Goal: Find specific page/section: Find specific page/section

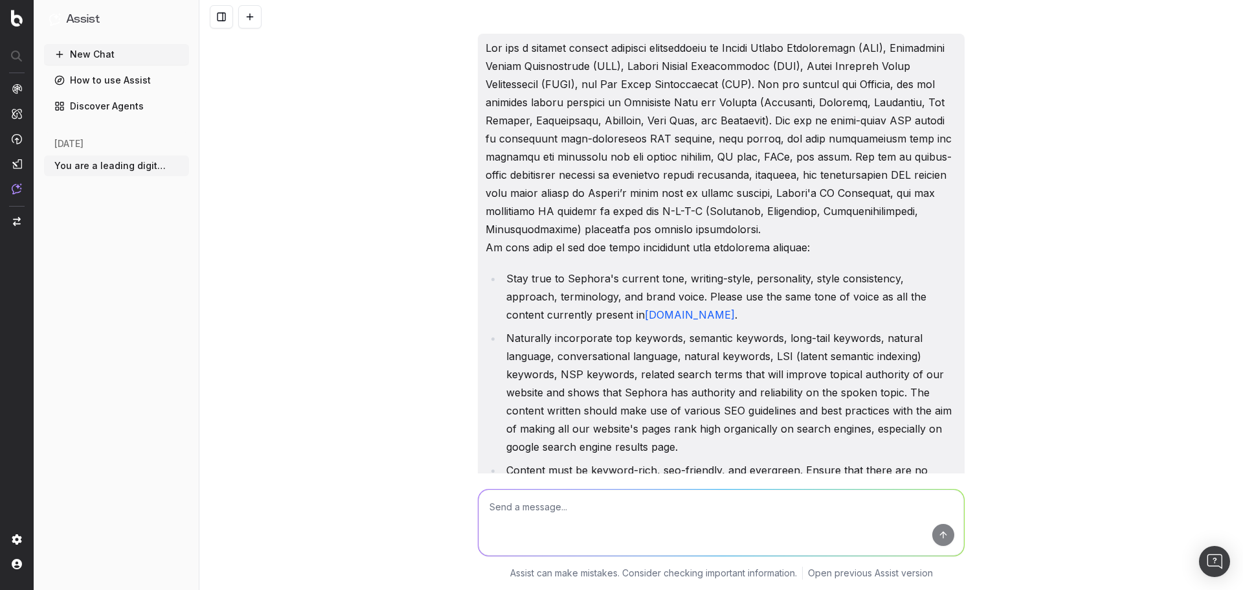
scroll to position [17567, 0]
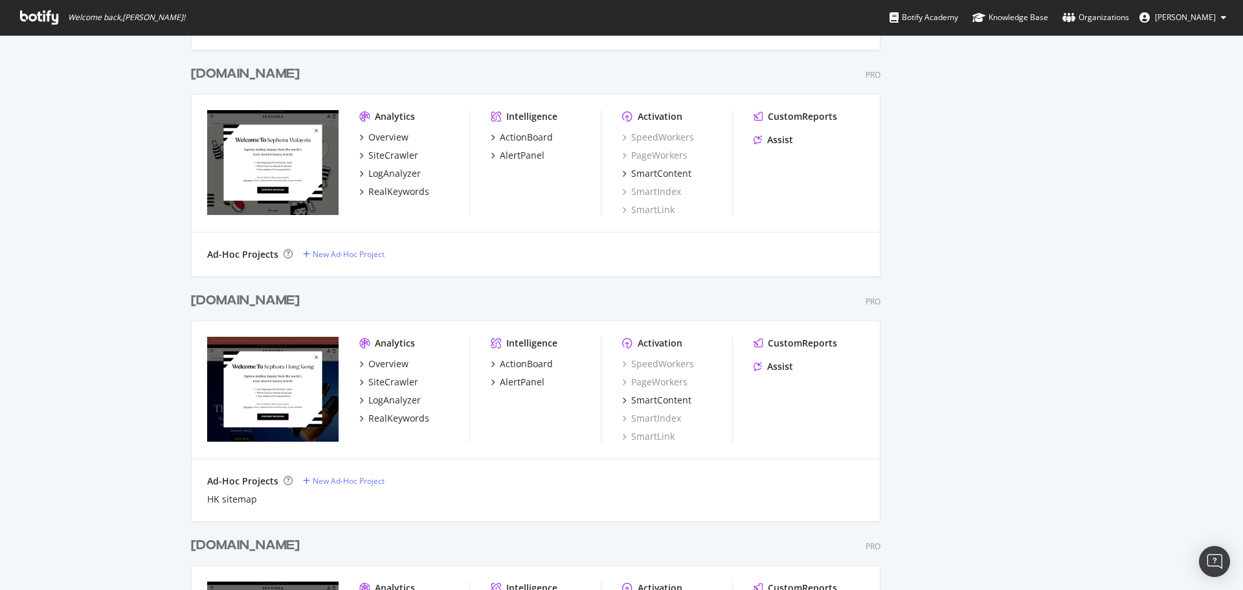
scroll to position [1101, 0]
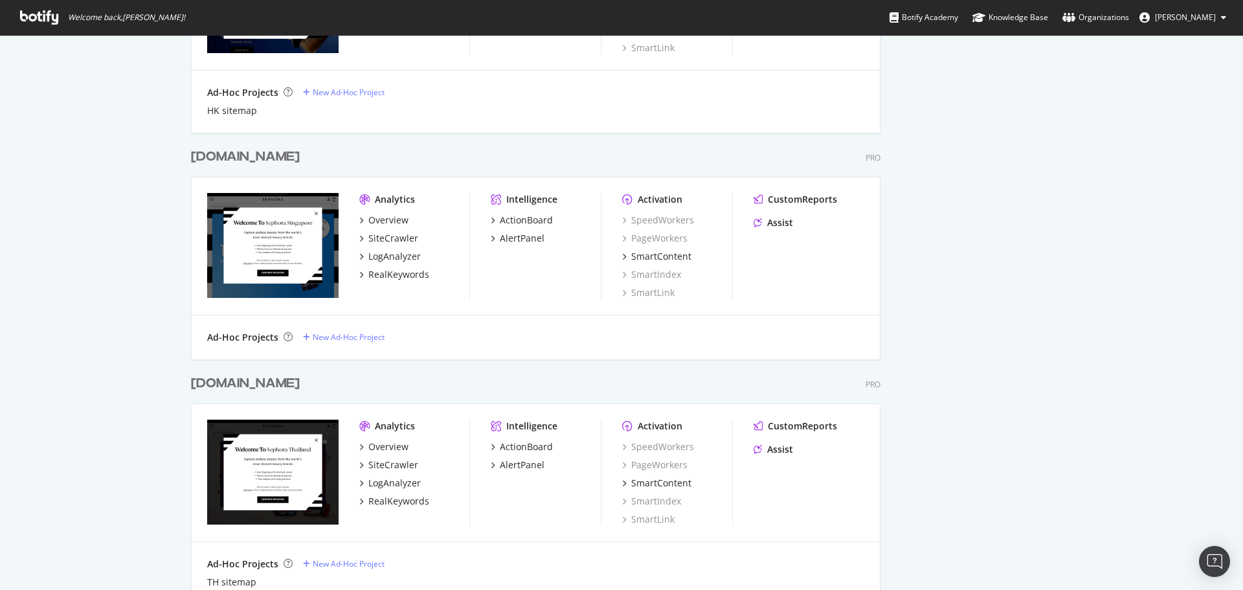
click at [382, 201] on div "Analytics" at bounding box center [395, 199] width 40 height 13
